Goal: Answer question/provide support: Share knowledge or assist other users

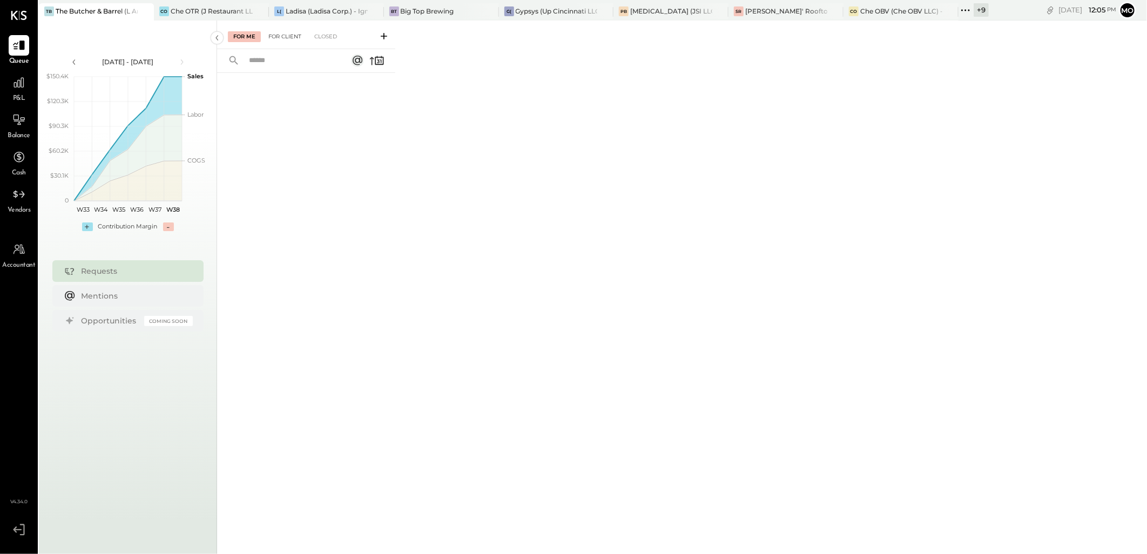
click at [293, 40] on div "For Client" at bounding box center [285, 36] width 44 height 11
click at [241, 36] on div "For Me" at bounding box center [244, 36] width 33 height 11
click at [876, 9] on div "Che OBV (Che OBV LLC) - Ignite" at bounding box center [901, 10] width 82 height 9
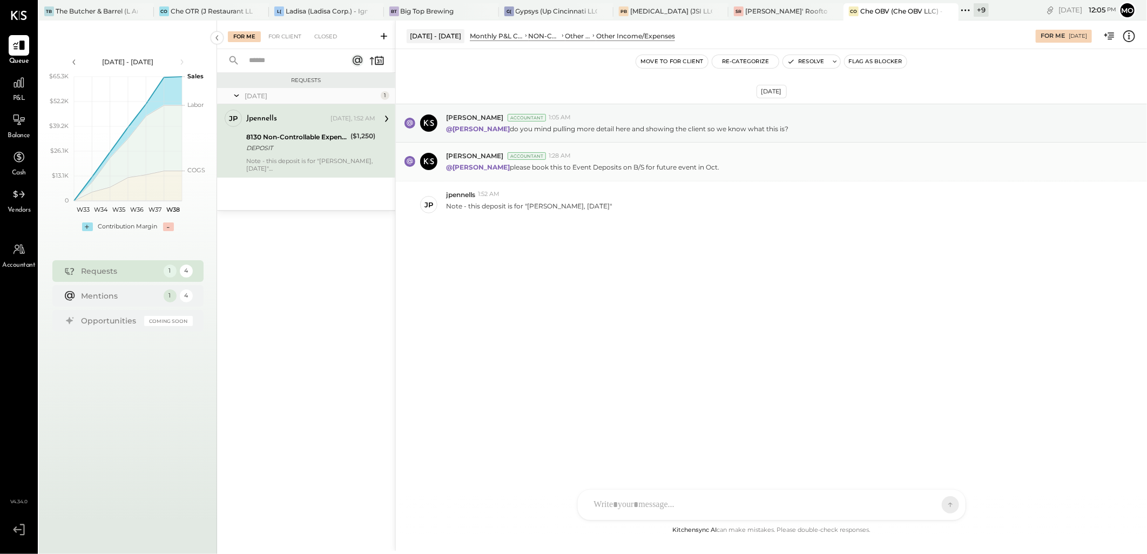
click at [466, 159] on span "[PERSON_NAME]" at bounding box center [474, 155] width 57 height 9
click at [483, 160] on span "[PERSON_NAME]" at bounding box center [474, 155] width 57 height 9
click at [293, 37] on div "For Client" at bounding box center [285, 36] width 44 height 11
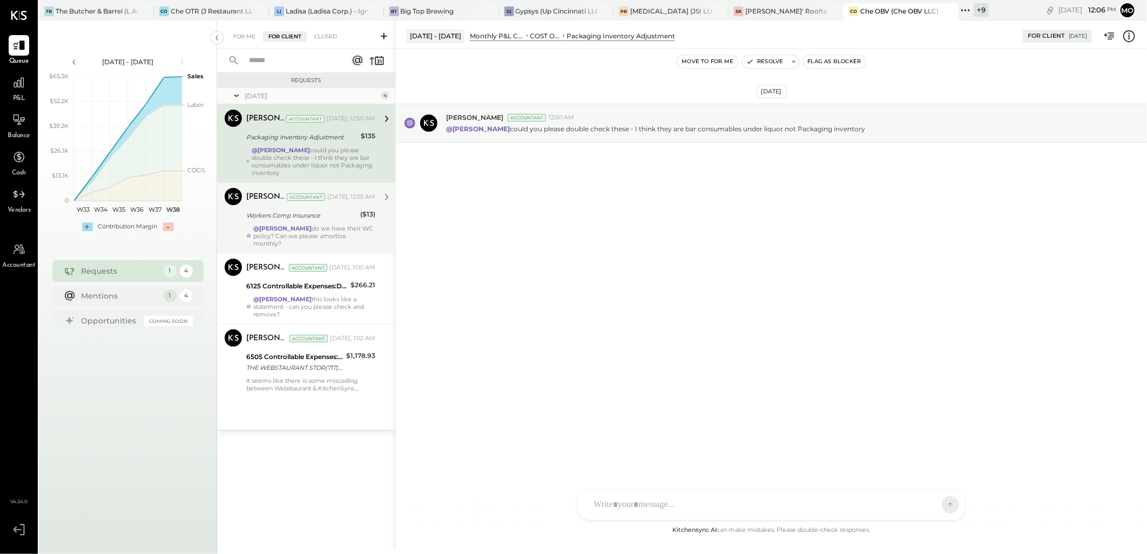
click at [312, 227] on strong "@[PERSON_NAME]" at bounding box center [282, 229] width 58 height 8
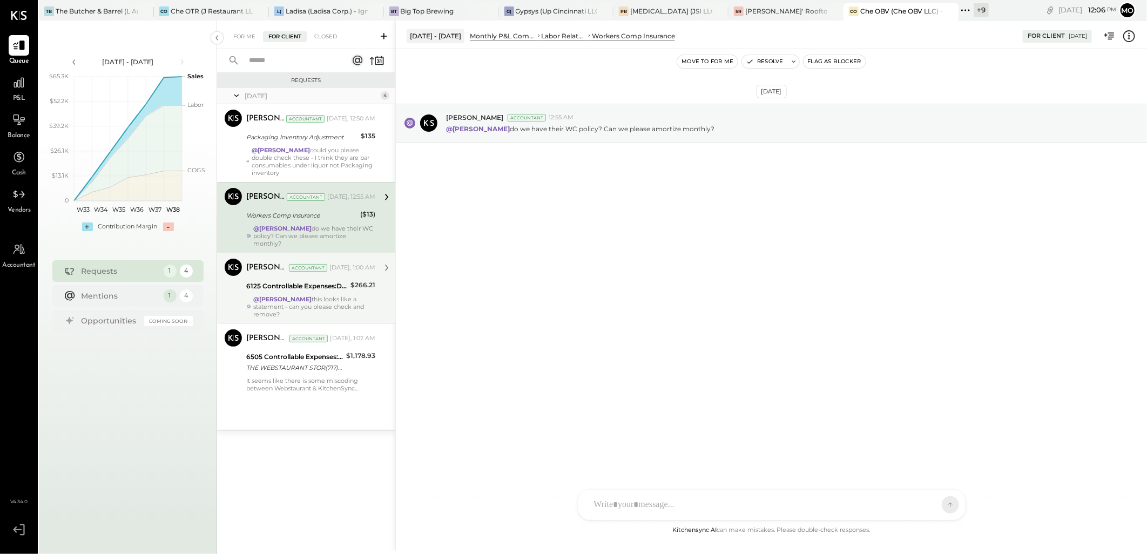
click at [326, 284] on div "6125 Controllable Expenses:Direct Operating Expenses:Restaurant Supplies" at bounding box center [296, 286] width 101 height 11
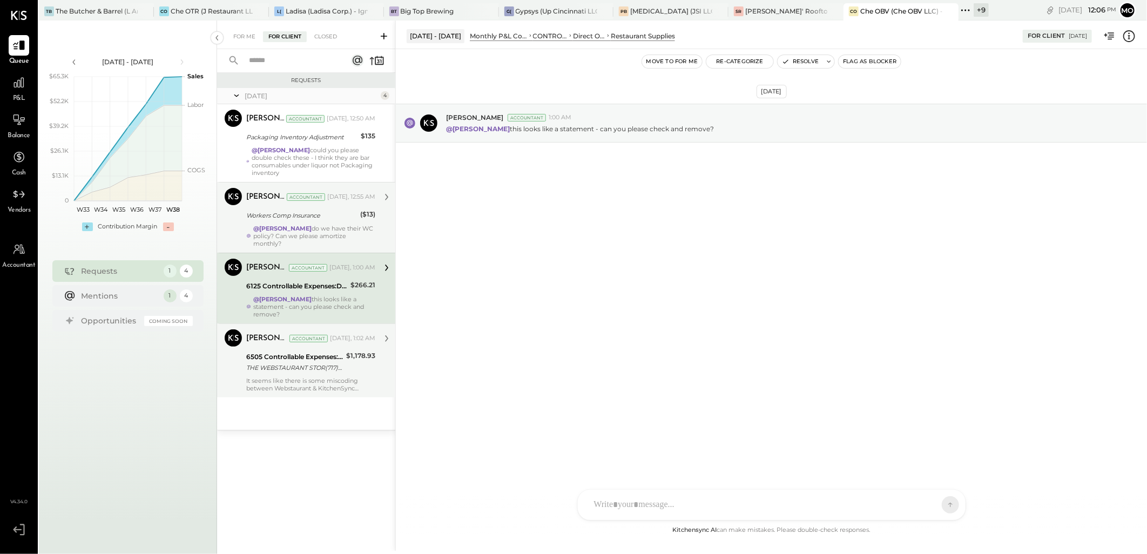
click at [268, 383] on div "It seems like there is some miscoding between Webstaurant & KitchenSync amounts…" at bounding box center [310, 384] width 129 height 15
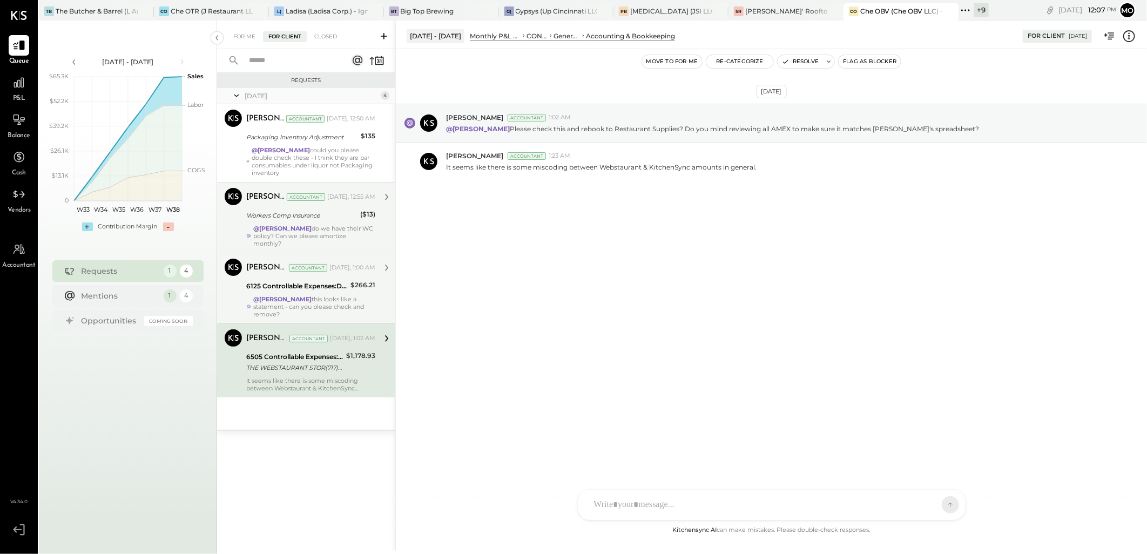
click at [312, 304] on div "@Mohammadsalkin Ansari this looks like a statement - can you please check and r…" at bounding box center [314, 306] width 122 height 23
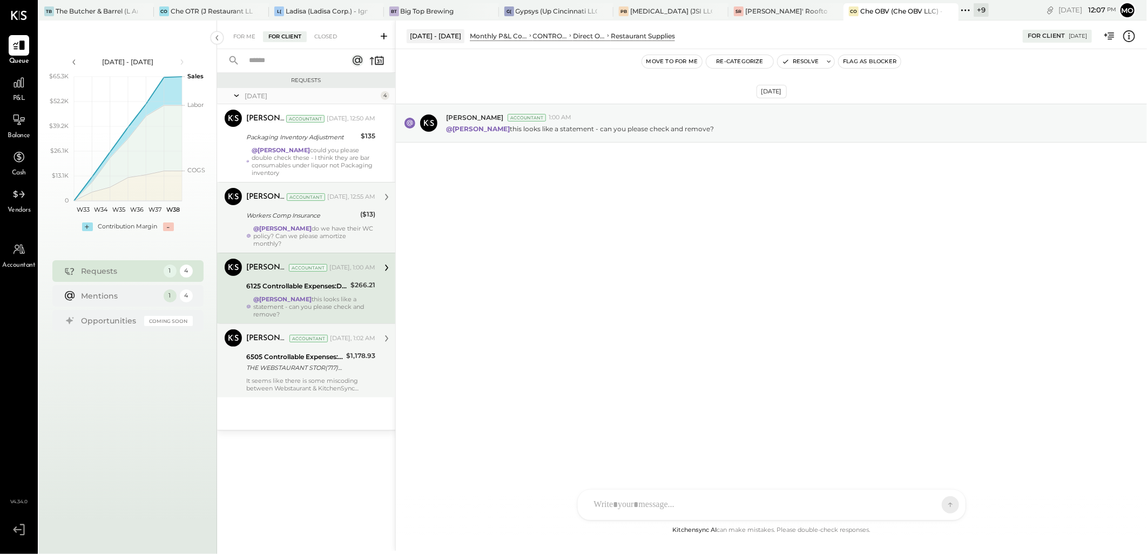
click at [313, 78] on div "Requests" at bounding box center [306, 81] width 167 height 8
click at [252, 30] on div "For Me For Client Closed" at bounding box center [306, 35] width 178 height 29
click at [238, 33] on div "For Me" at bounding box center [244, 36] width 33 height 11
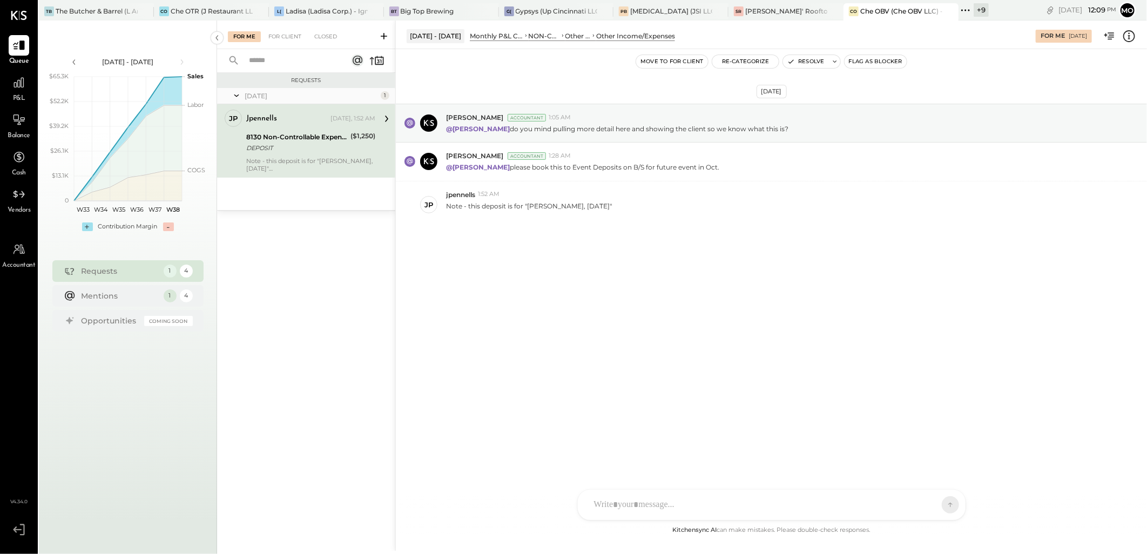
click at [623, 499] on div at bounding box center [762, 505] width 347 height 24
type input "****"
click at [698, 451] on span "[PERSON_NAME]" at bounding box center [681, 455] width 85 height 10
click at [945, 509] on icon at bounding box center [942, 504] width 10 height 11
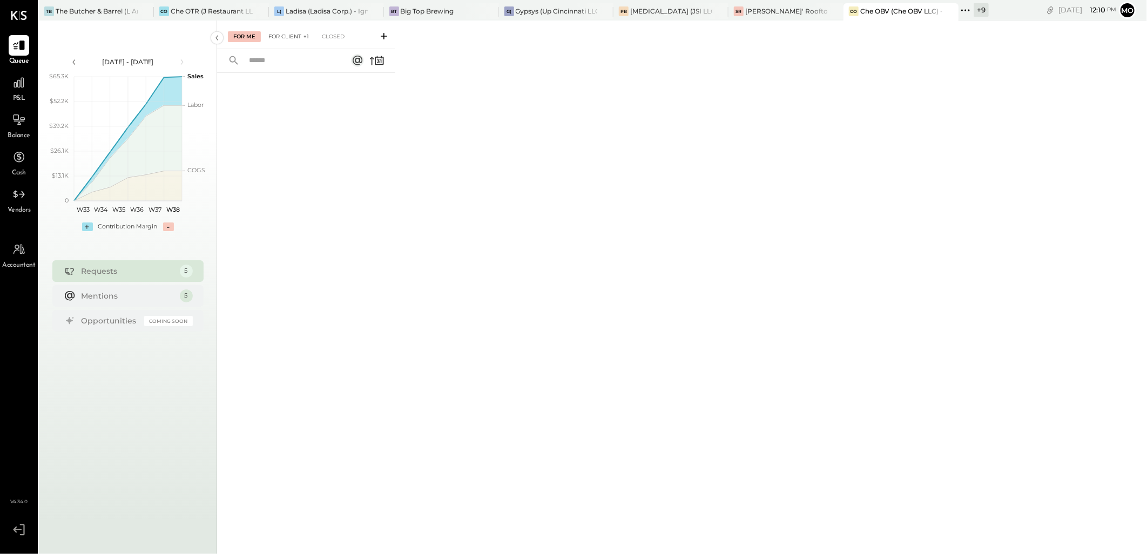
click at [292, 39] on div "For Client +1" at bounding box center [288, 36] width 51 height 11
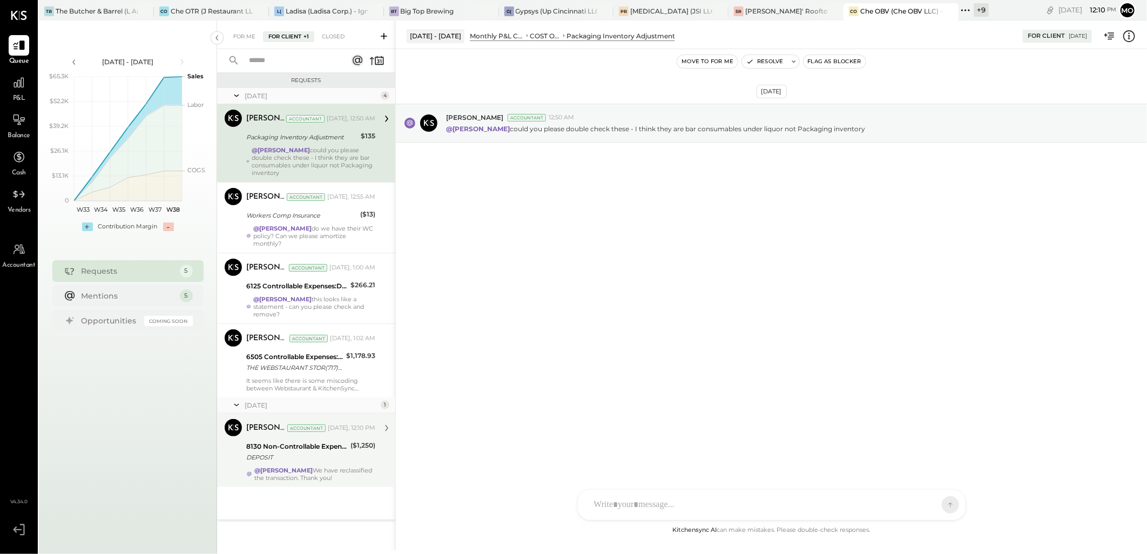
click at [325, 457] on div "DEPOSIT" at bounding box center [296, 457] width 101 height 11
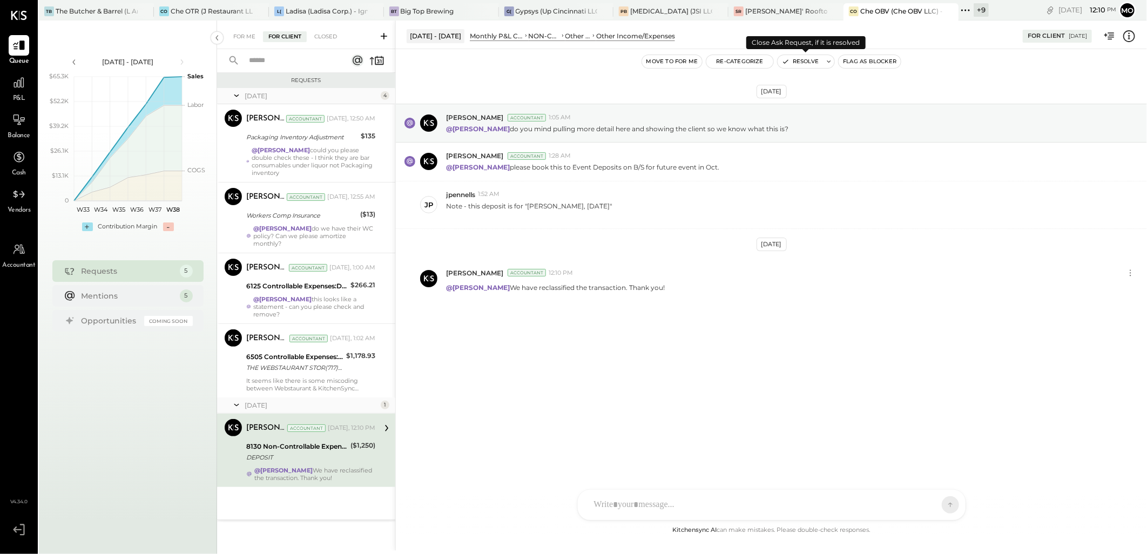
drag, startPoint x: 791, startPoint y: 60, endPoint x: 806, endPoint y: 148, distance: 89.4
click at [791, 59] on button "Resolve" at bounding box center [800, 61] width 45 height 13
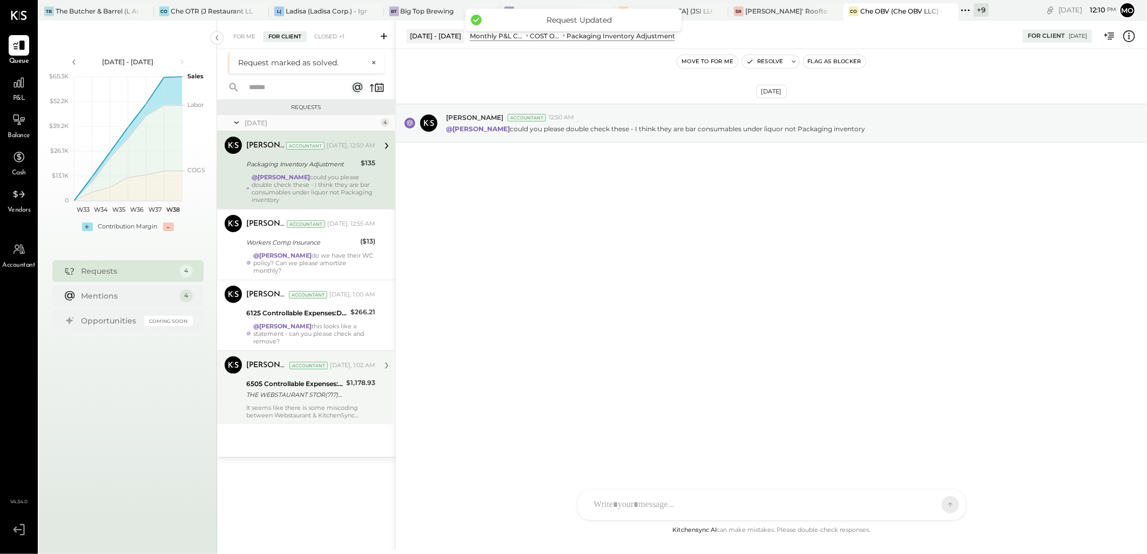
click at [294, 404] on div "It seems like there is some miscoding between Webstaurant & KitchenSync amounts…" at bounding box center [310, 411] width 129 height 15
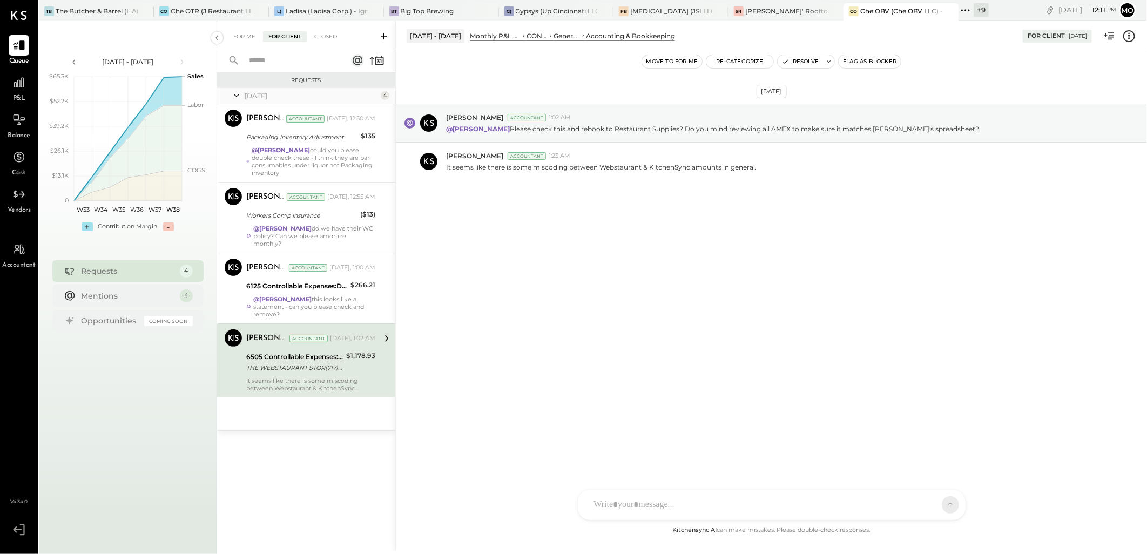
click at [551, 316] on div "[DATE] [PERSON_NAME] Accountant 1:02 AM @[PERSON_NAME] Please check this and re…" at bounding box center [771, 286] width 751 height 475
click at [303, 358] on div "6505 Controllable Expenses:General & Administrative Expenses:Accounting & Bookk…" at bounding box center [294, 357] width 97 height 11
click at [293, 366] on div "THE WEBSTAURANT STOR(717)392-7472 PA" at bounding box center [294, 367] width 97 height 11
click at [631, 504] on div at bounding box center [762, 505] width 347 height 24
click at [671, 413] on span "[PERSON_NAME]" at bounding box center [681, 412] width 85 height 10
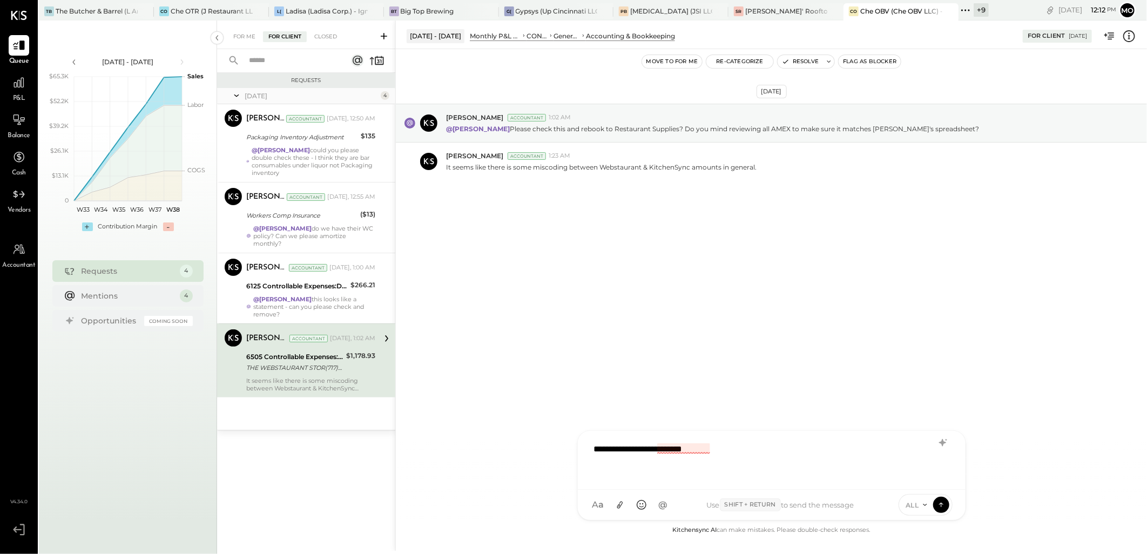
click at [681, 454] on div "**********" at bounding box center [772, 458] width 366 height 43
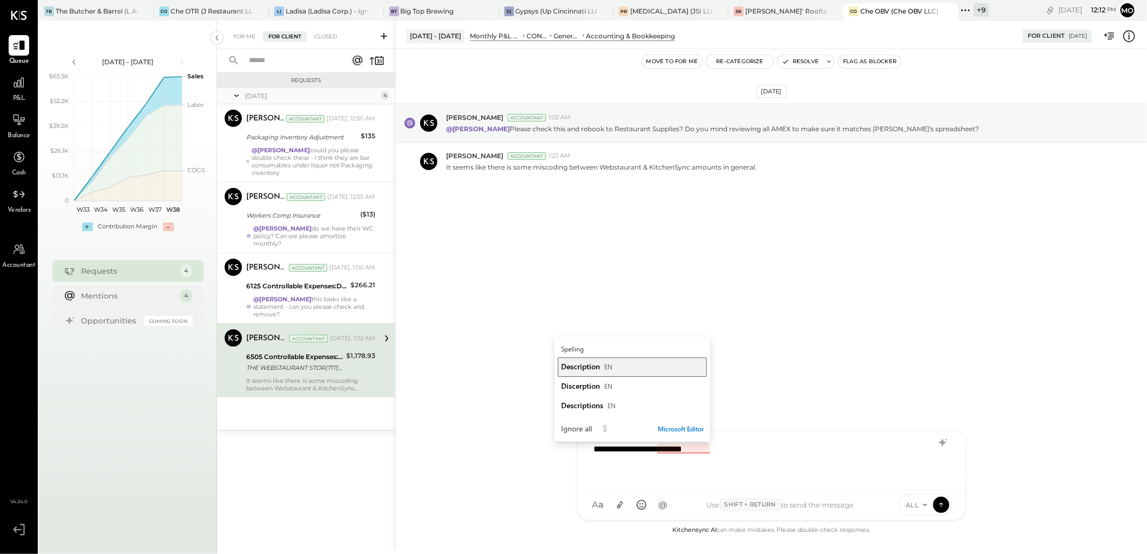
click at [580, 369] on span "Description" at bounding box center [580, 366] width 39 height 10
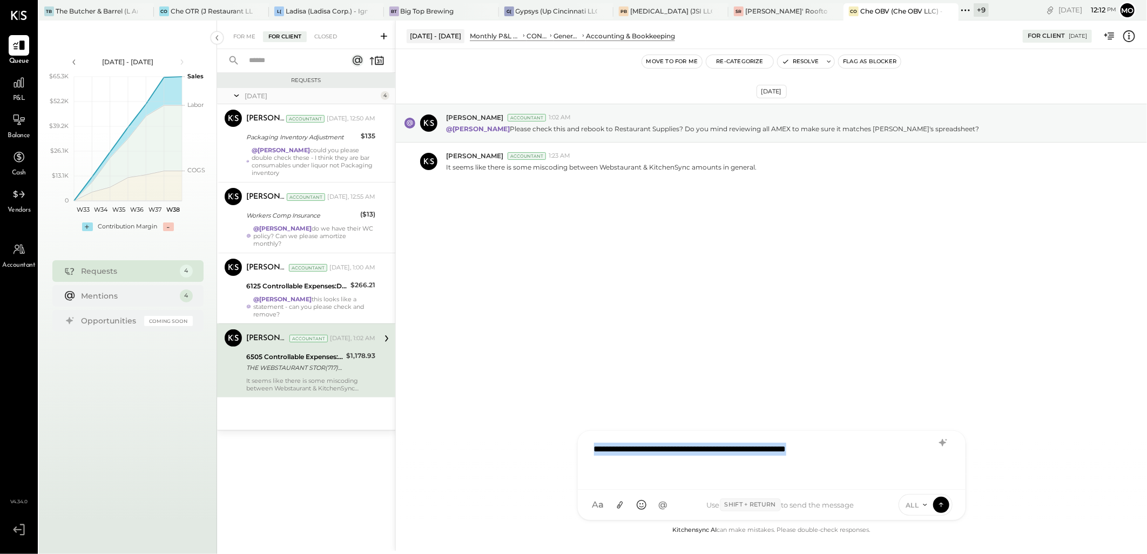
drag, startPoint x: 864, startPoint y: 446, endPoint x: 510, endPoint y: 447, distance: 353.8
click at [510, 447] on div "[DATE] - [DATE] Monthly P&L Comparison CONTROLLABLE EXPENSES General & Administ…" at bounding box center [771, 286] width 752 height 530
click at [946, 434] on div "**********" at bounding box center [772, 460] width 388 height 59
drag, startPoint x: 886, startPoint y: 450, endPoint x: 460, endPoint y: 420, distance: 427.2
click at [460, 420] on div "[DATE] - [DATE] Monthly P&L Comparison CONTROLLABLE EXPENSES General & Administ…" at bounding box center [771, 286] width 752 height 530
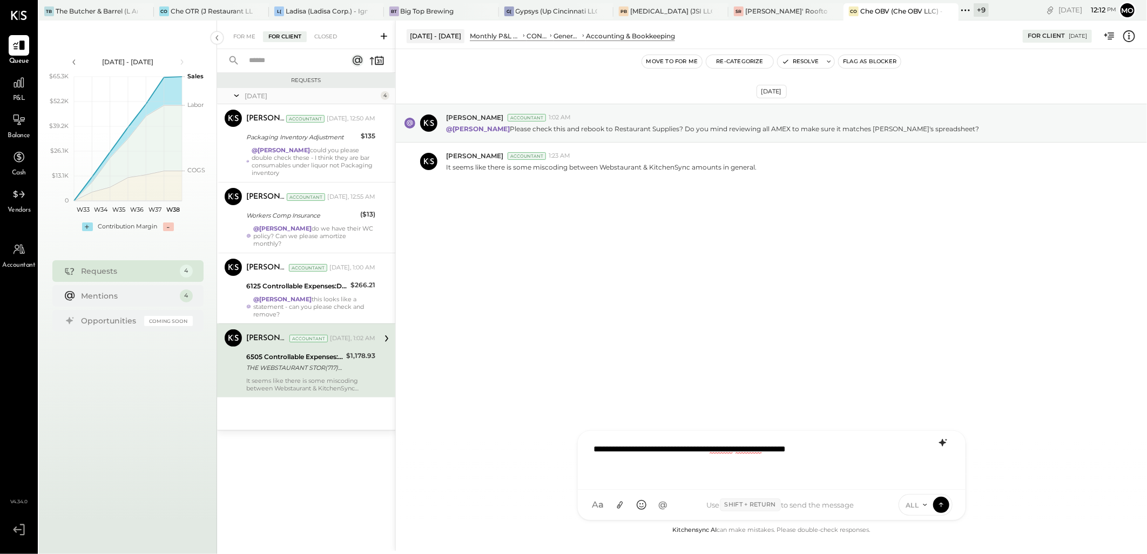
click at [946, 447] on icon at bounding box center [943, 442] width 13 height 13
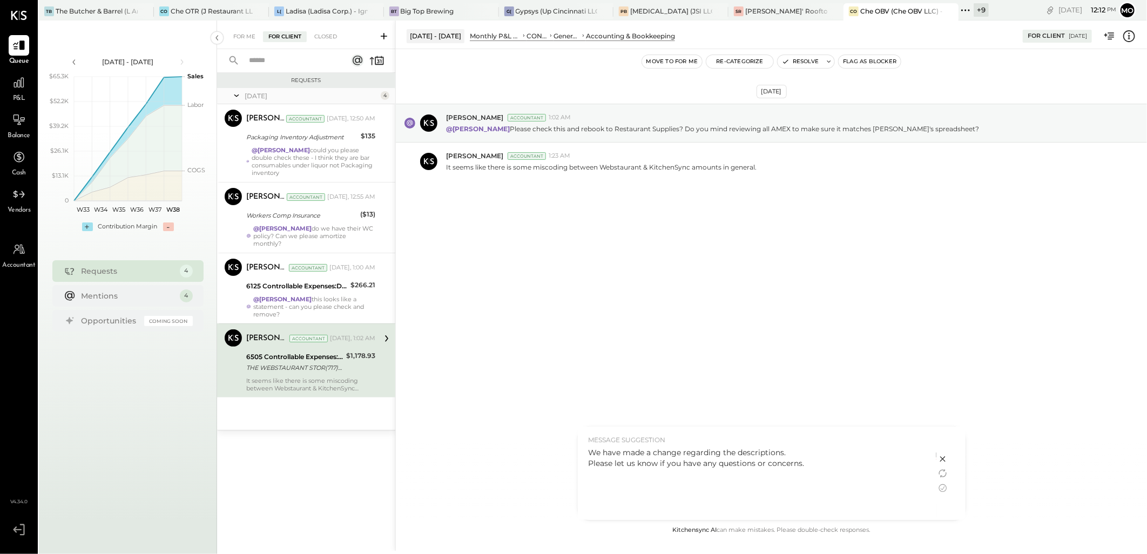
drag, startPoint x: 591, startPoint y: 454, endPoint x: 831, endPoint y: 483, distance: 241.6
click at [831, 483] on div "We have made a change regarding the descriptions. Please let us know if you hav…" at bounding box center [757, 481] width 337 height 68
copy div "We have made a change regarding the descriptions. Please let us know if you hav…"
click at [944, 461] on icon at bounding box center [942, 458] width 5 height 5
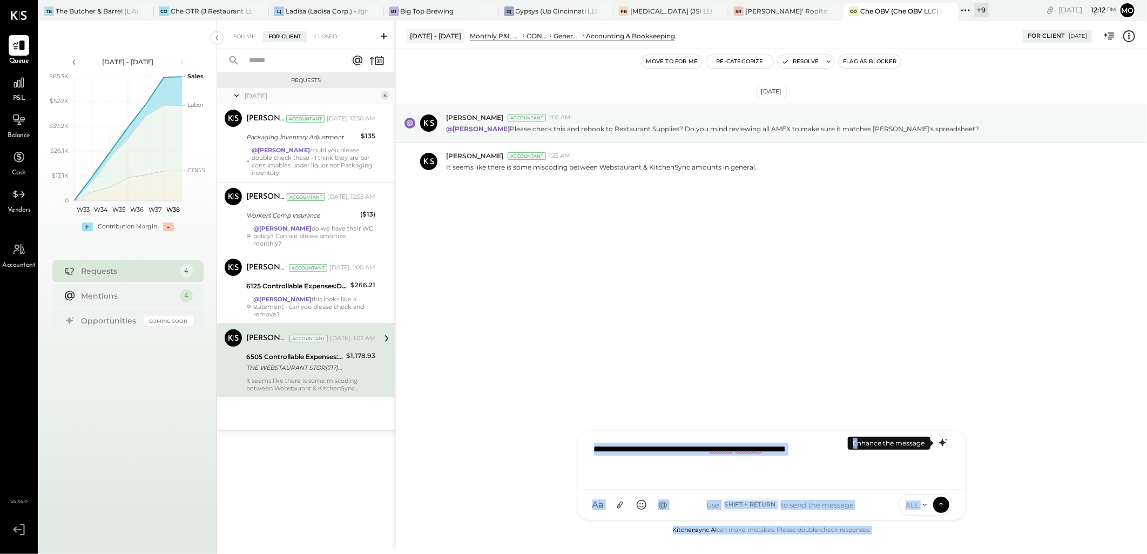
drag, startPoint x: 857, startPoint y: 447, endPoint x: 724, endPoint y: 452, distance: 133.5
click at [724, 452] on body "Queue P&L Balance Cash Vendors Accountant v 4.34.0 TB The Butcher & Barrel (L A…" at bounding box center [573, 277] width 1147 height 554
click at [857, 472] on div "**********" at bounding box center [772, 458] width 366 height 43
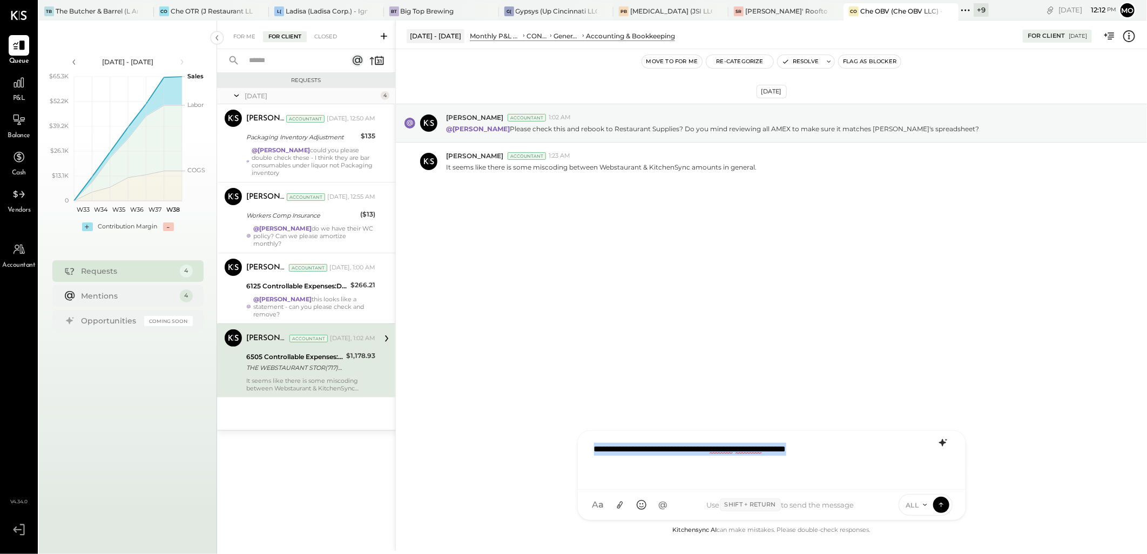
drag, startPoint x: 860, startPoint y: 449, endPoint x: 444, endPoint y: 454, distance: 416.4
click at [444, 454] on div "[DATE] - [DATE] Monthly P&L Comparison CONTROLLABLE EXPENSES General & Administ…" at bounding box center [771, 286] width 752 height 530
click at [678, 450] on span "[PERSON_NAME]" at bounding box center [681, 455] width 85 height 10
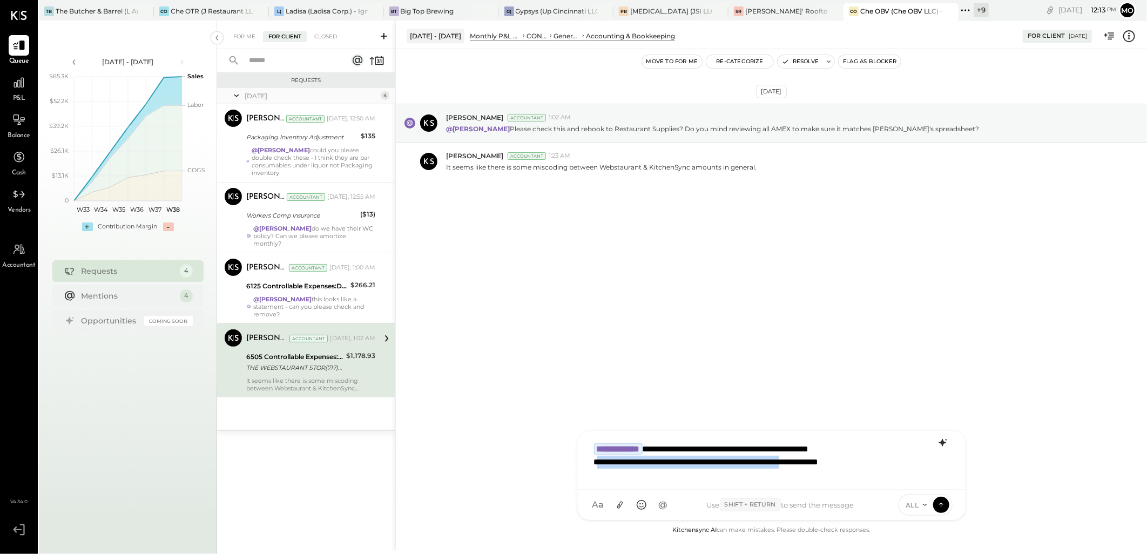
drag, startPoint x: 839, startPoint y: 462, endPoint x: 595, endPoint y: 462, distance: 244.1
click at [595, 462] on div "**********" at bounding box center [772, 458] width 366 height 43
drag, startPoint x: 595, startPoint y: 462, endPoint x: 656, endPoint y: 476, distance: 62.5
click at [595, 463] on div "**********" at bounding box center [772, 458] width 366 height 43
click at [674, 472] on div "**********" at bounding box center [772, 458] width 366 height 43
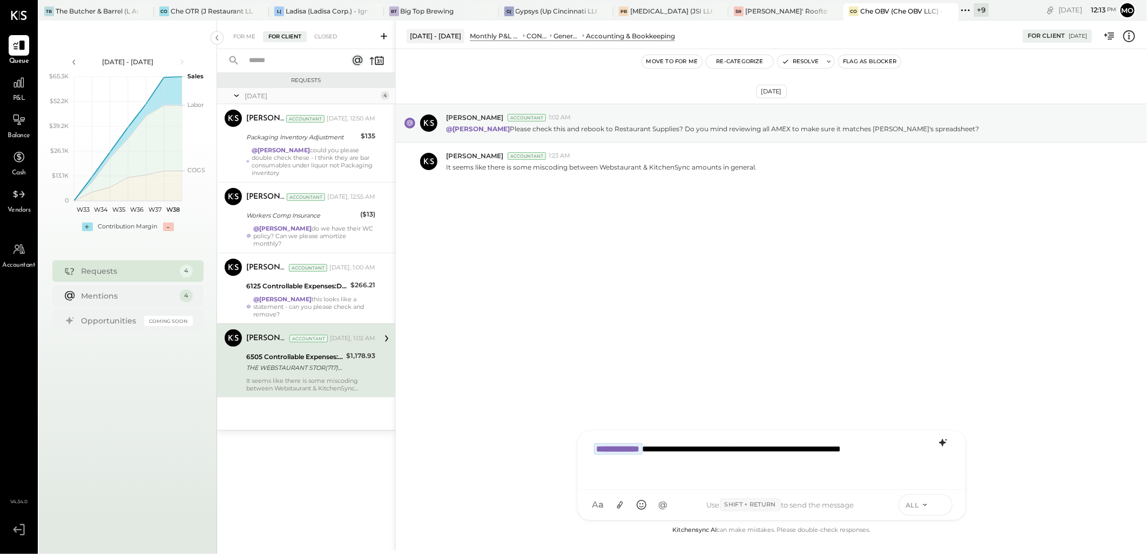
click at [942, 505] on icon at bounding box center [942, 504] width 10 height 11
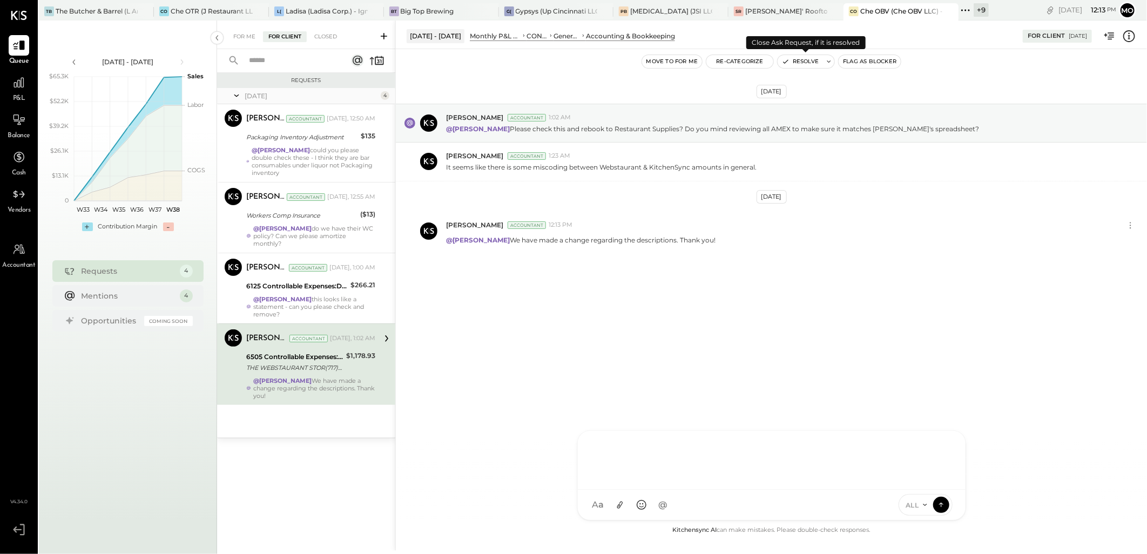
click at [798, 62] on button "Resolve" at bounding box center [800, 61] width 45 height 13
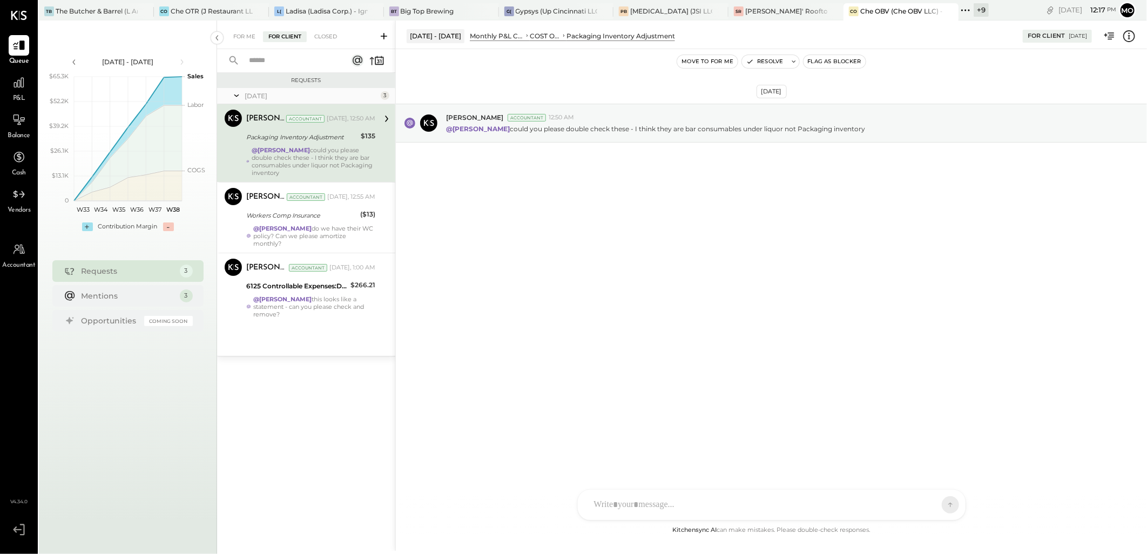
click at [639, 493] on div at bounding box center [762, 505] width 347 height 24
drag, startPoint x: 641, startPoint y: 470, endPoint x: 562, endPoint y: 440, distance: 84.7
click at [562, 440] on div "**********" at bounding box center [771, 286] width 752 height 530
click at [938, 446] on icon at bounding box center [943, 442] width 13 height 13
drag, startPoint x: 589, startPoint y: 452, endPoint x: 654, endPoint y: 471, distance: 68.0
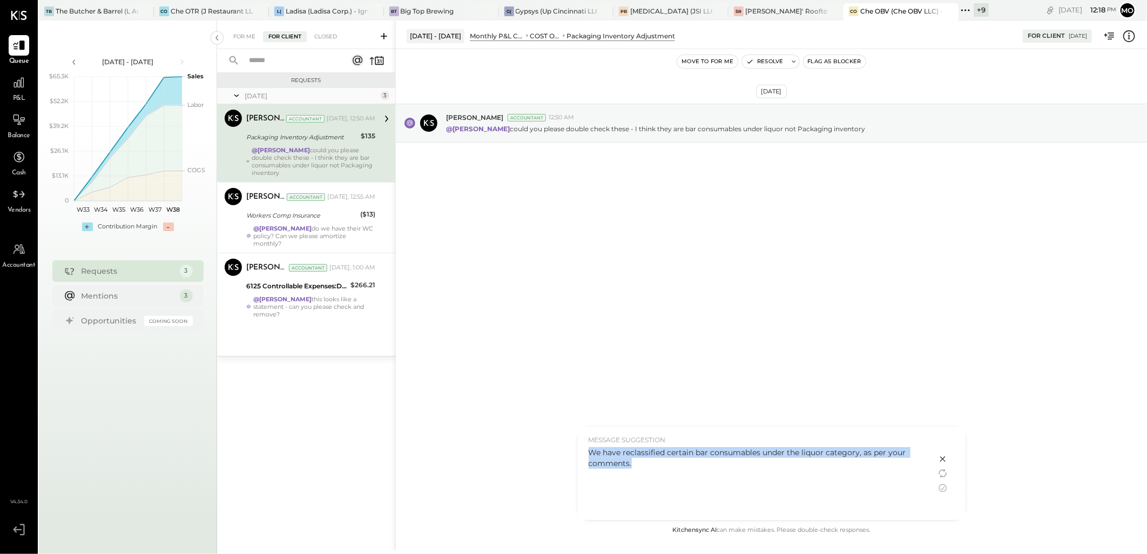
click at [654, 471] on div "We have reclassified certain bar consumables under the liquor category, as per …" at bounding box center [757, 481] width 337 height 68
copy div "We have reclassified certain bar consumables under the liquor category, as per …"
click at [943, 459] on icon at bounding box center [942, 458] width 5 height 5
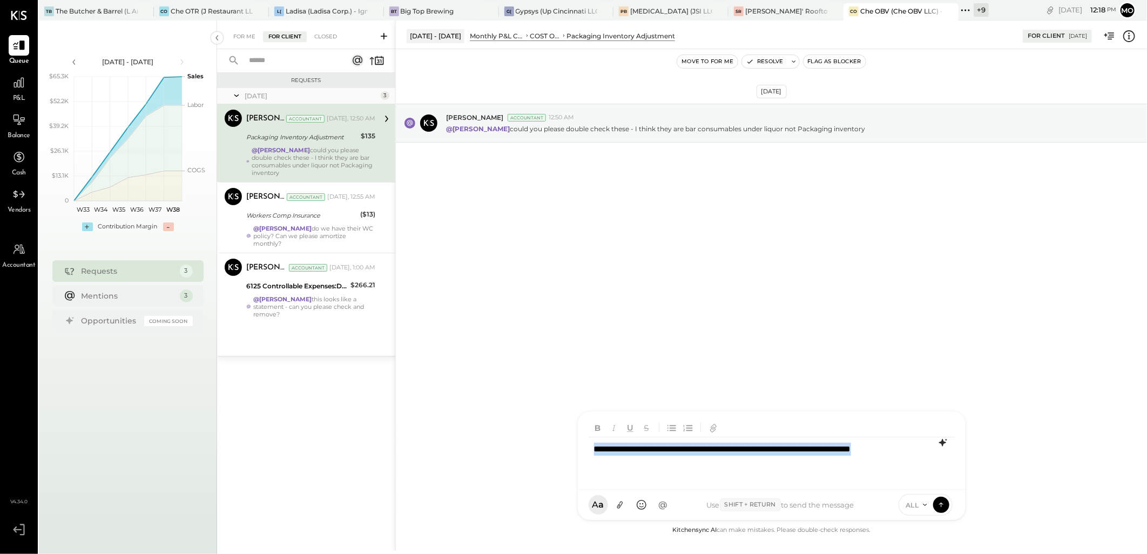
drag, startPoint x: 651, startPoint y: 466, endPoint x: 578, endPoint y: 449, distance: 74.8
click at [578, 449] on div "**********" at bounding box center [772, 451] width 388 height 78
type input "****"
drag, startPoint x: 662, startPoint y: 456, endPoint x: 710, endPoint y: 434, distance: 52.7
click at [663, 456] on span "[PERSON_NAME]" at bounding box center [681, 455] width 85 height 10
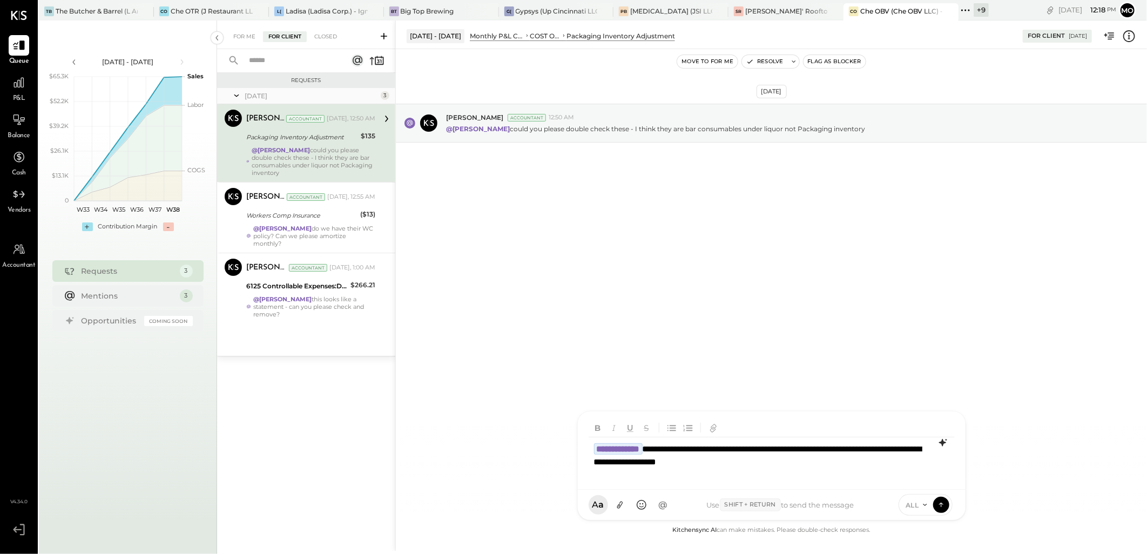
click at [948, 500] on div "ALL" at bounding box center [926, 505] width 54 height 22
click at [947, 502] on button at bounding box center [941, 504] width 16 height 16
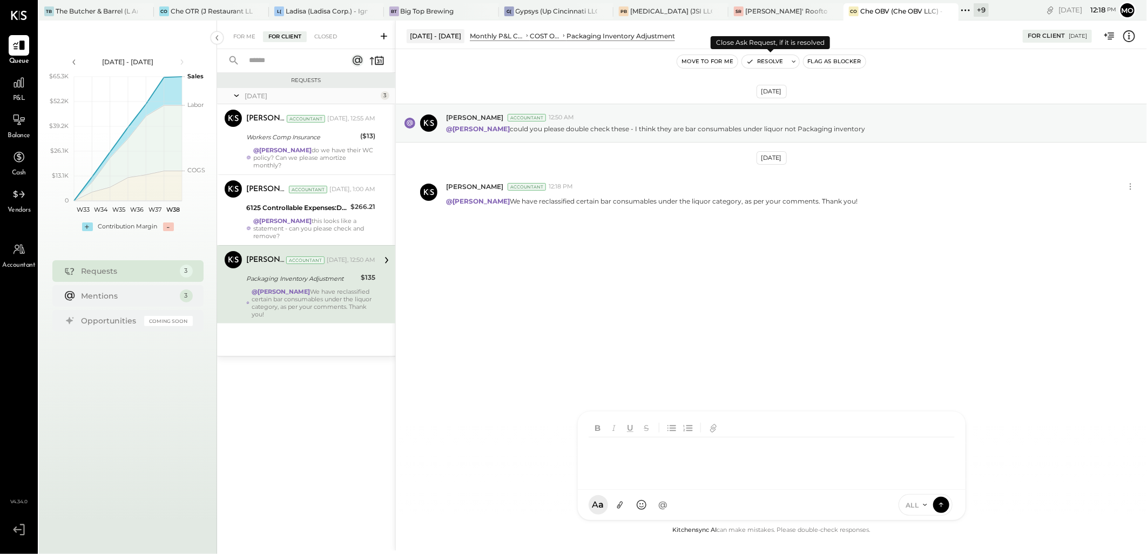
click at [775, 63] on button "Resolve" at bounding box center [764, 61] width 45 height 13
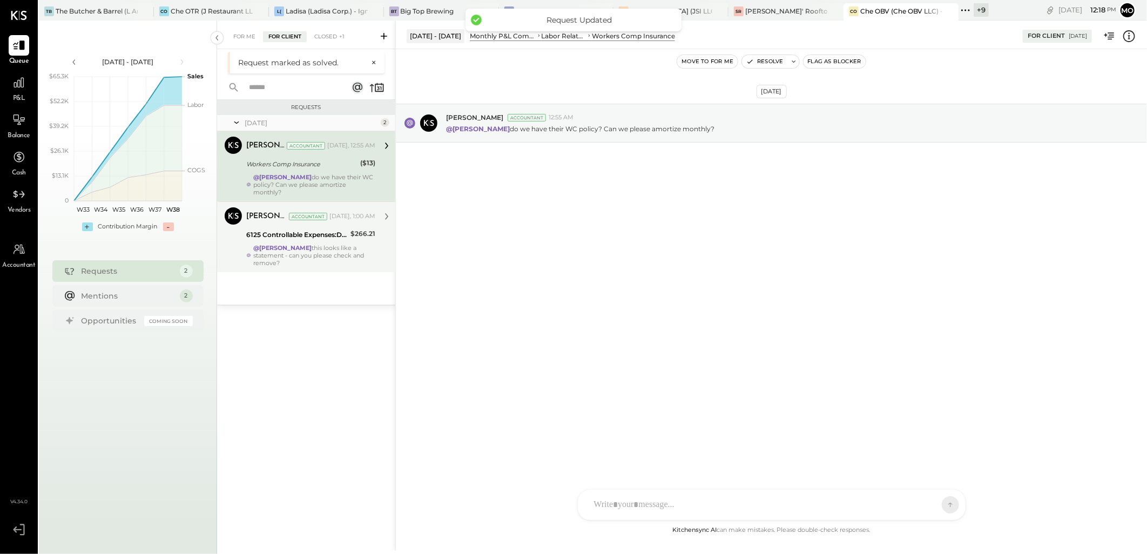
click at [328, 256] on div "@Mohammadsalkin Ansari this looks like a statement - can you please check and r…" at bounding box center [314, 255] width 122 height 23
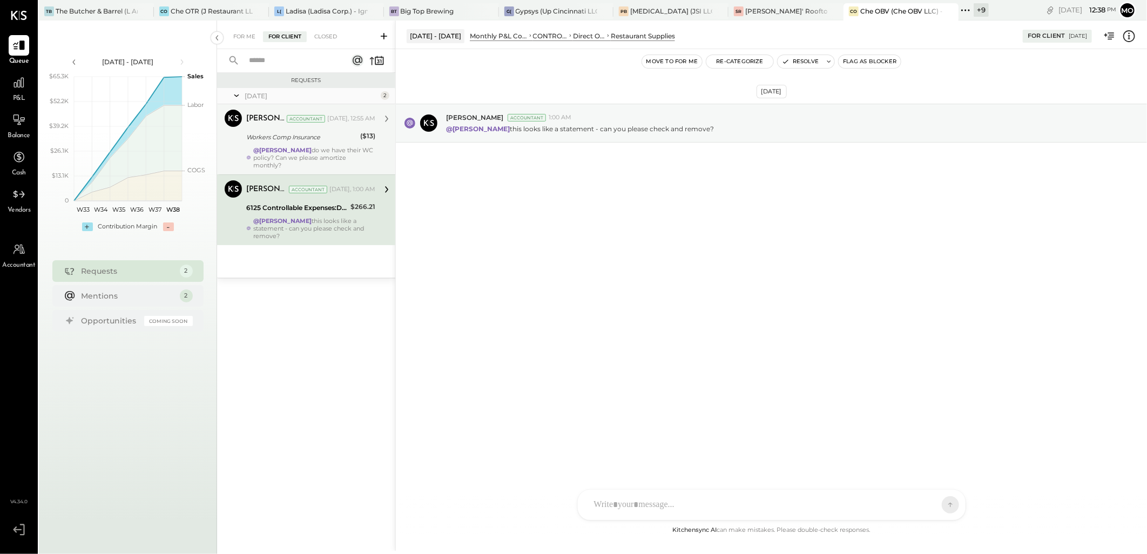
click at [311, 155] on div "@Mohammadsalkin Ansari do we have their WC policy? Can we please amortize month…" at bounding box center [314, 157] width 122 height 23
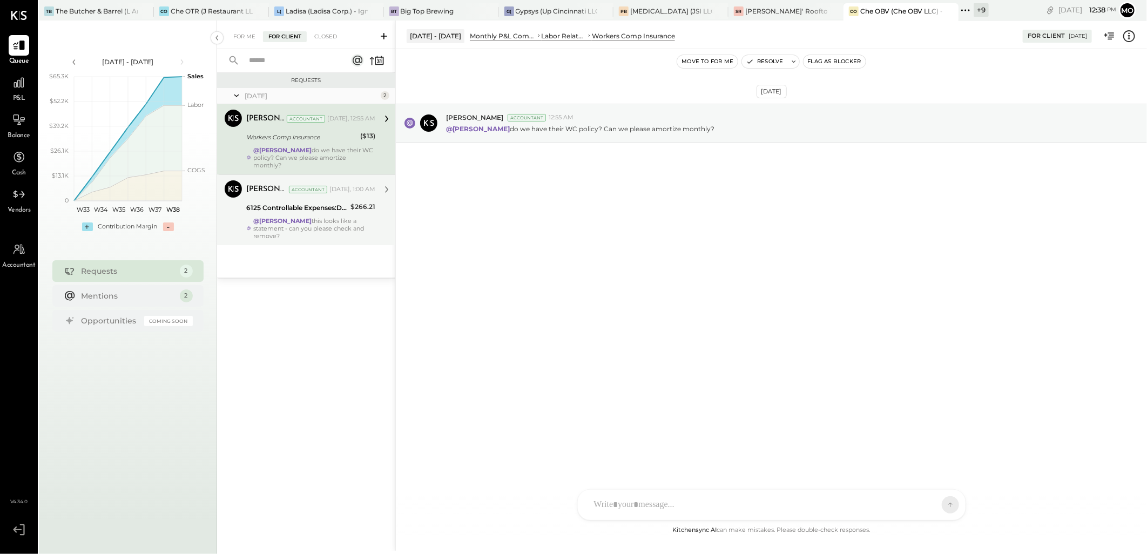
click at [349, 208] on div "6125 Controllable Expenses:Direct Operating Expenses:Restaurant Supplies $266.21" at bounding box center [310, 207] width 129 height 13
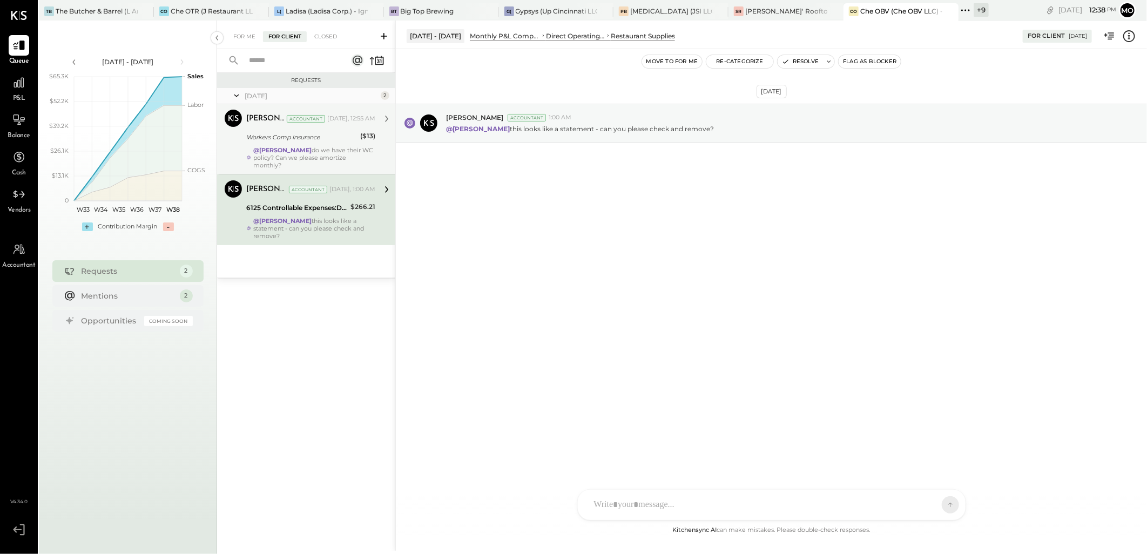
click at [312, 148] on strong "@[PERSON_NAME]" at bounding box center [282, 150] width 58 height 8
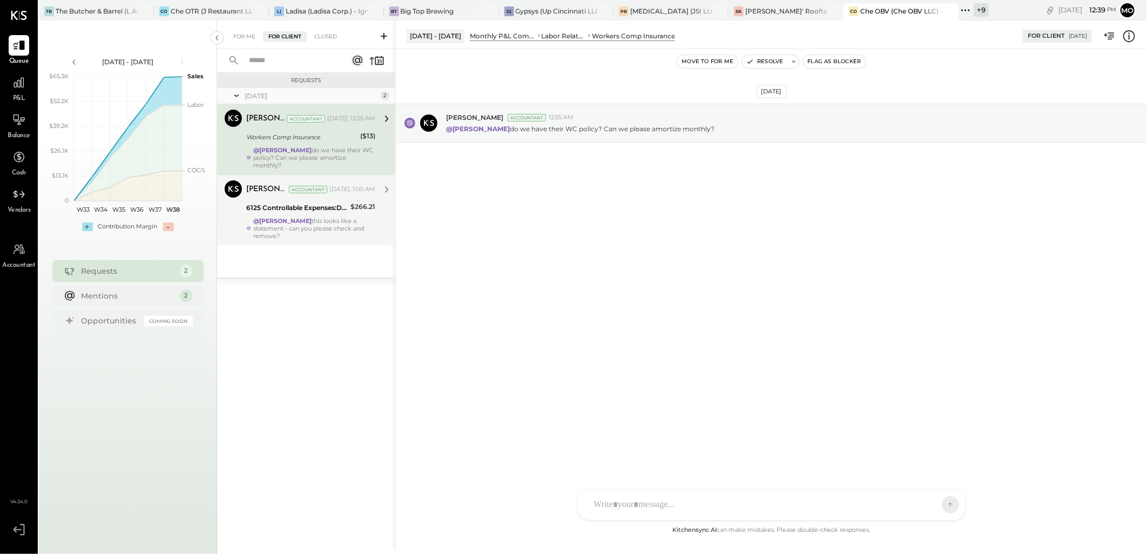
click at [295, 216] on div "[PERSON_NAME] Accountant [DATE], 1:00 AM 6125 Controllable Expenses:Direct Oper…" at bounding box center [310, 209] width 129 height 59
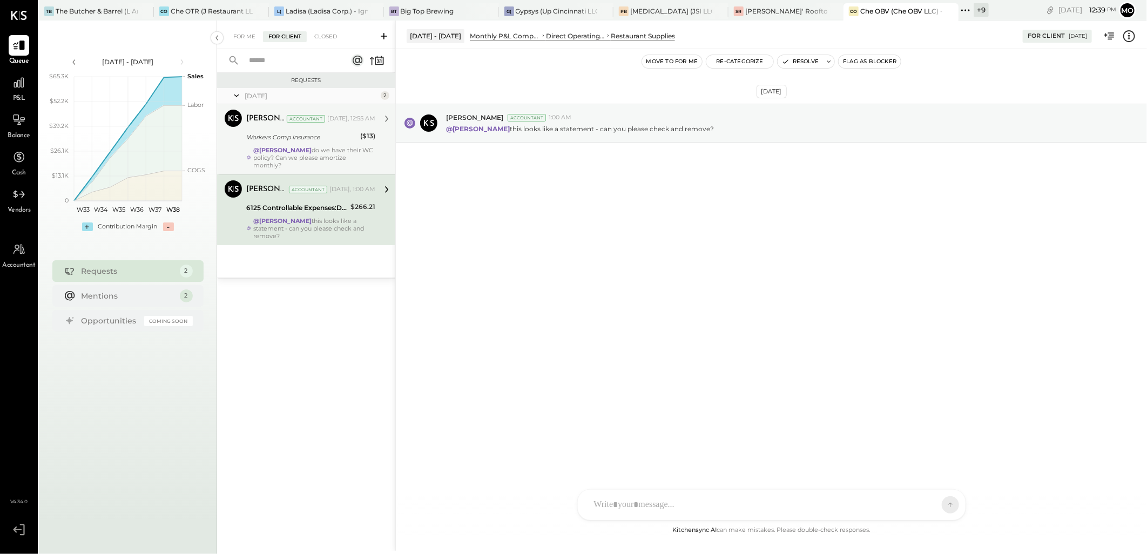
click at [294, 152] on strong "@[PERSON_NAME]" at bounding box center [282, 150] width 58 height 8
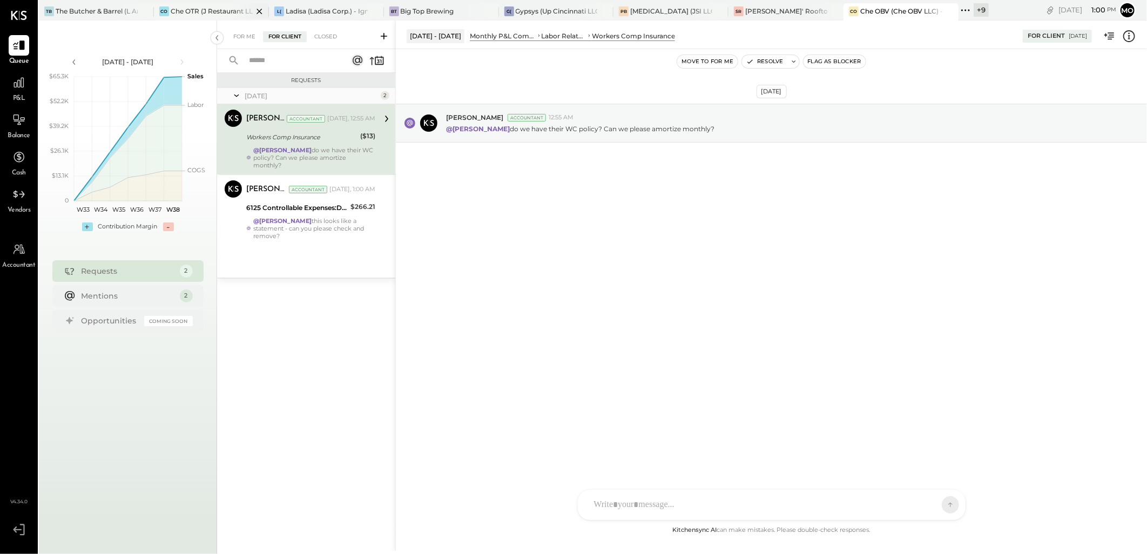
click at [205, 12] on div "Che OTR (J Restaurant LLC) - Ignite" at bounding box center [212, 10] width 82 height 9
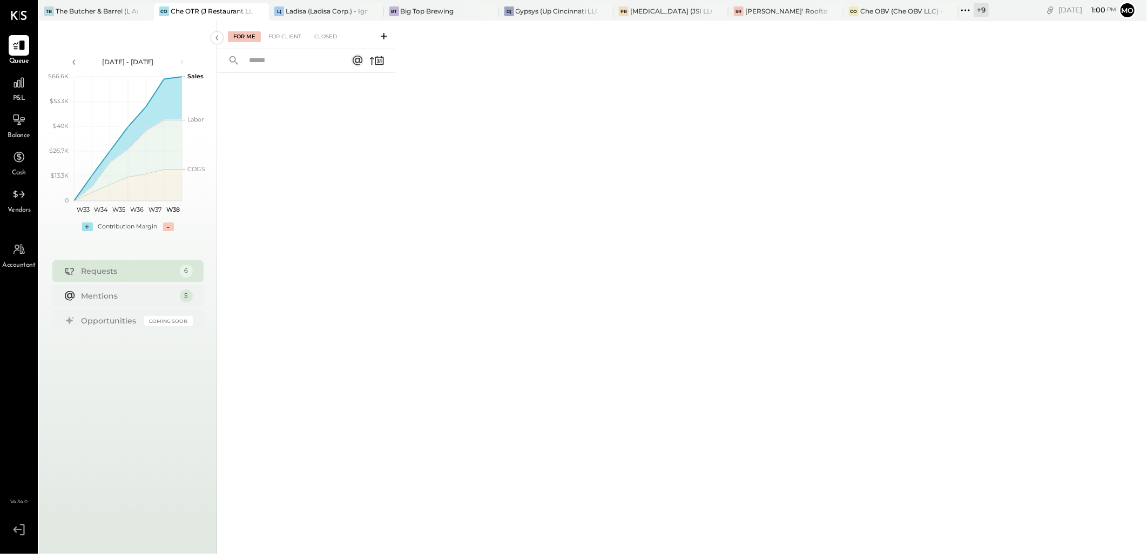
drag, startPoint x: 284, startPoint y: 33, endPoint x: 294, endPoint y: 52, distance: 21.5
click at [284, 33] on div "For Client" at bounding box center [285, 36] width 44 height 11
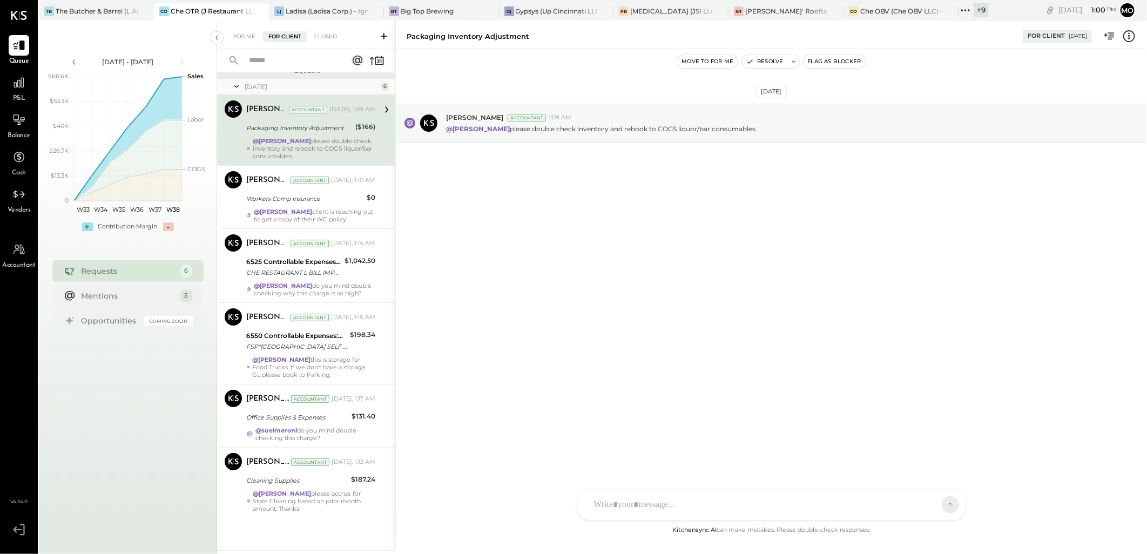
scroll to position [24, 0]
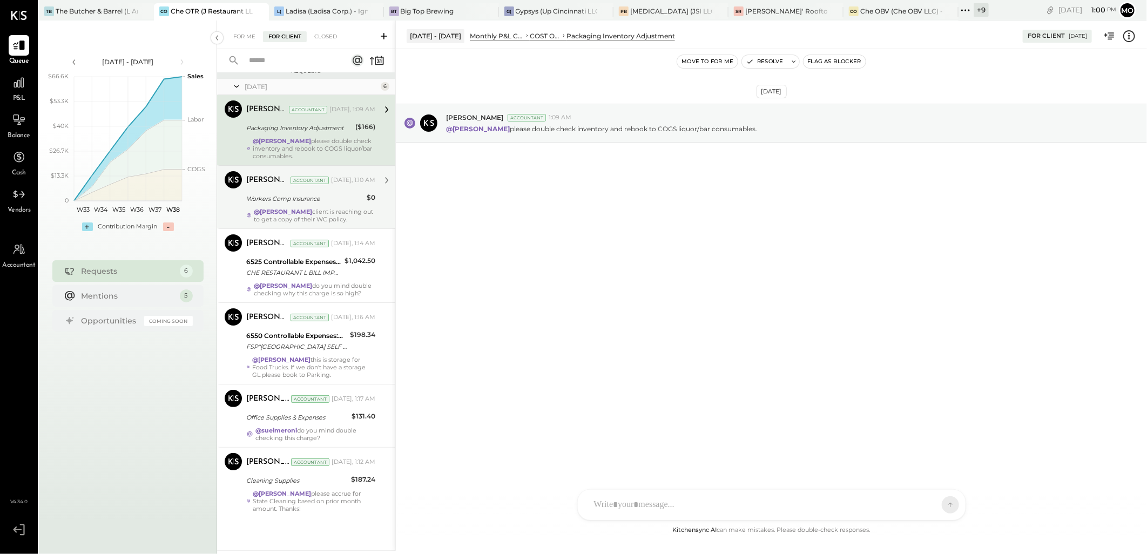
click at [305, 212] on div "@Mohammadsalkin Ansari client is reaching out to get a copy of their WC policy." at bounding box center [315, 215] width 122 height 15
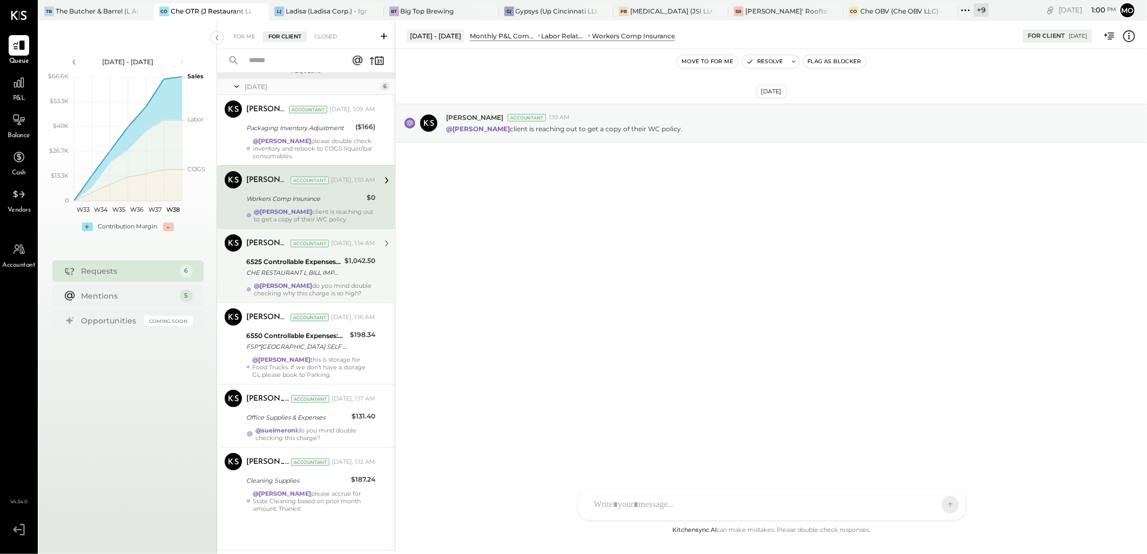
click at [284, 282] on strong "@[PERSON_NAME]" at bounding box center [283, 286] width 58 height 8
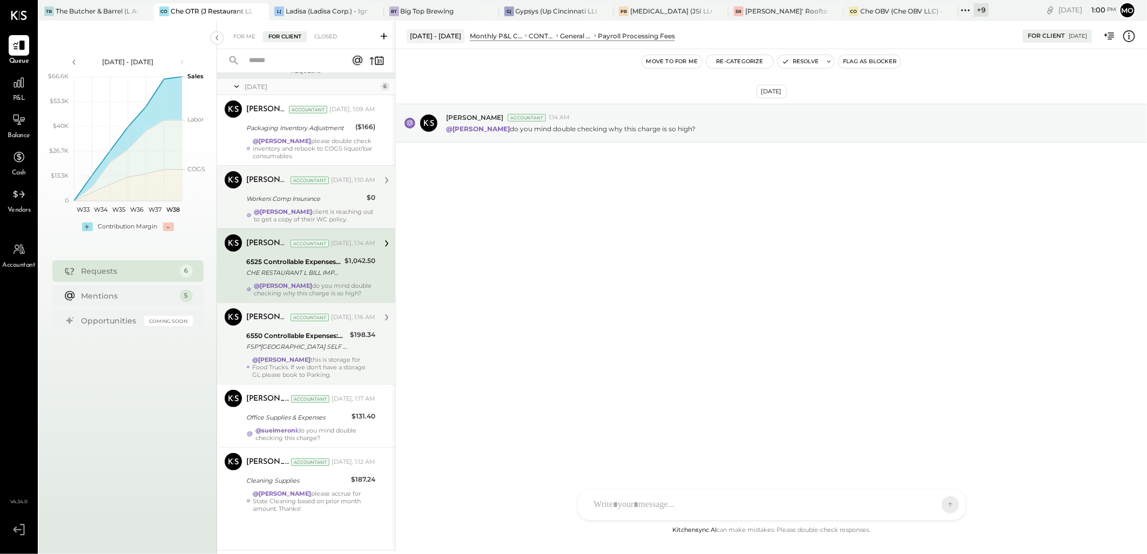
click at [314, 349] on div "FSP*[GEOGRAPHIC_DATA] SELF [GEOGRAPHIC_DATA] [GEOGRAPHIC_DATA]" at bounding box center [296, 346] width 100 height 11
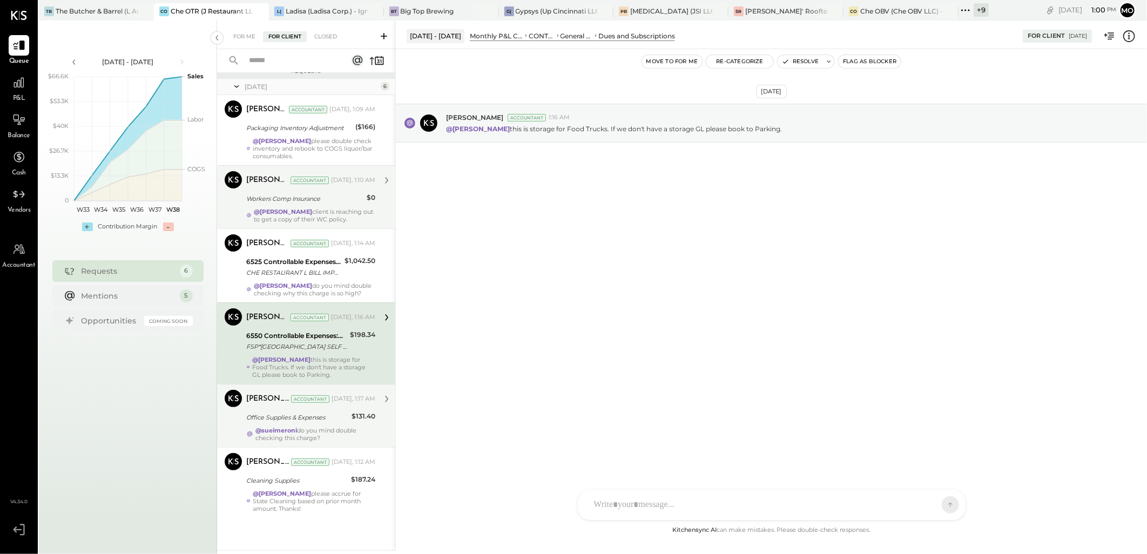
click at [314, 408] on div "[PERSON_NAME] Accountant [DATE], 1:17 AM" at bounding box center [310, 399] width 129 height 18
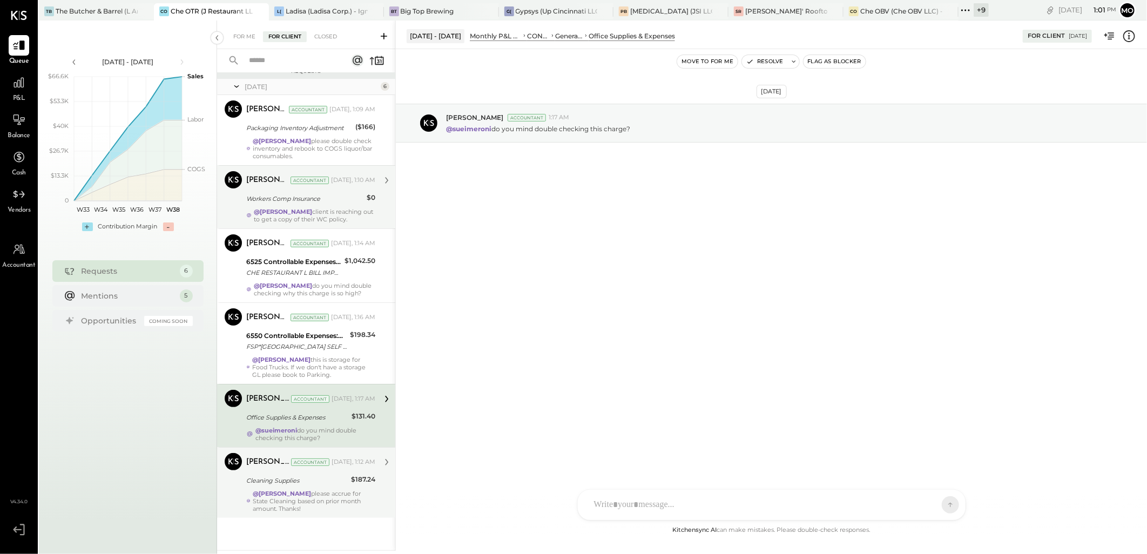
click at [306, 490] on strong "@[PERSON_NAME]" at bounding box center [282, 494] width 58 height 8
